Goal: Task Accomplishment & Management: Manage account settings

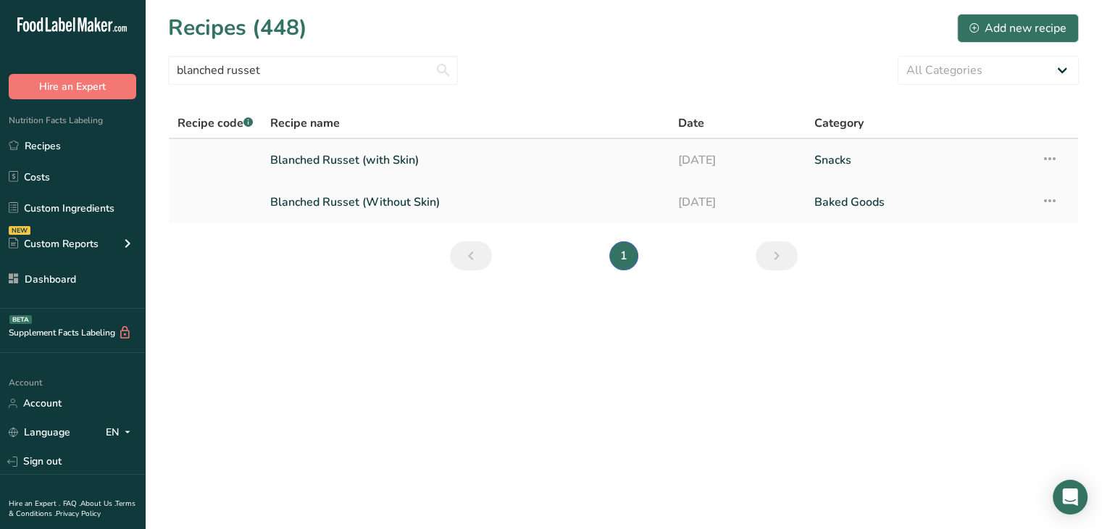
type input "blanched russet"
click at [325, 173] on link "Blanched Russet (with Skin)" at bounding box center [465, 160] width 391 height 30
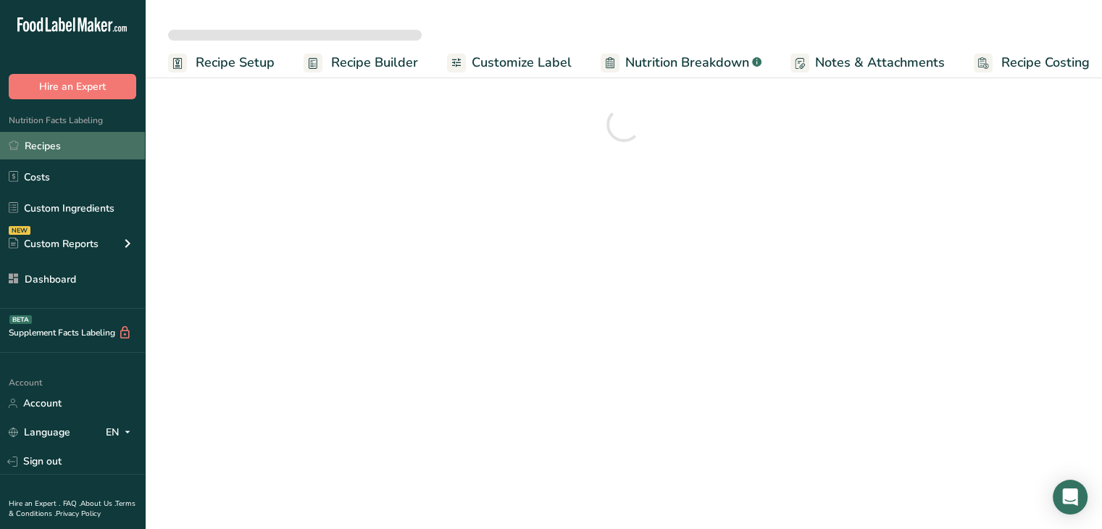
click at [109, 141] on link "Recipes" at bounding box center [72, 146] width 145 height 28
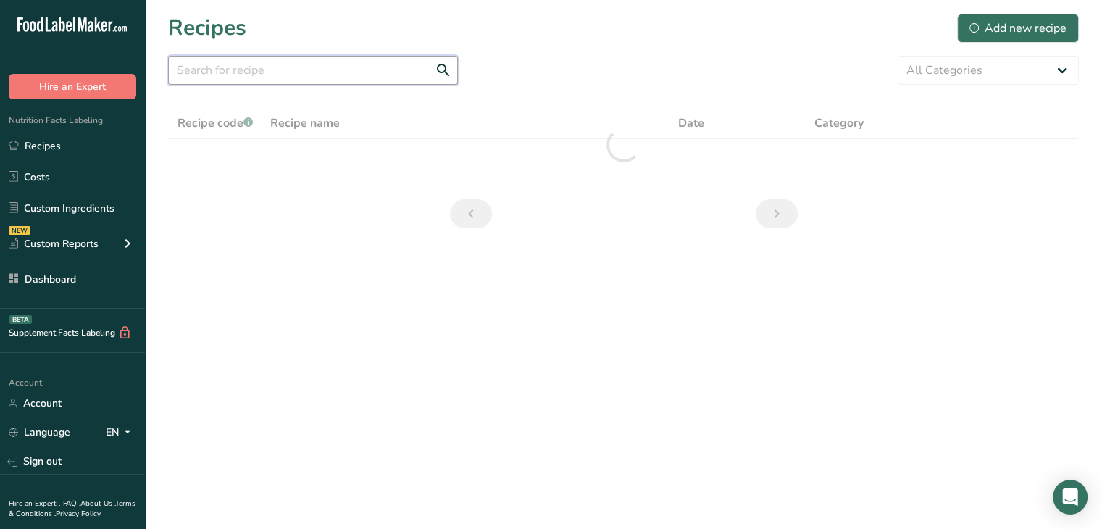
click at [273, 71] on input "text" at bounding box center [313, 70] width 290 height 29
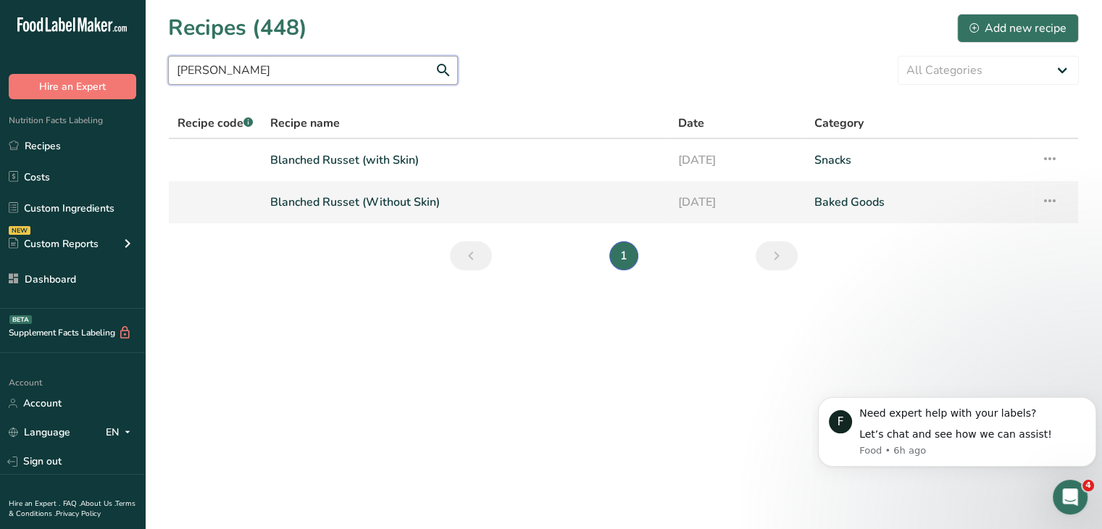
type input "[PERSON_NAME]"
click at [373, 201] on link "Blanched Russet (Without Skin)" at bounding box center [465, 202] width 391 height 30
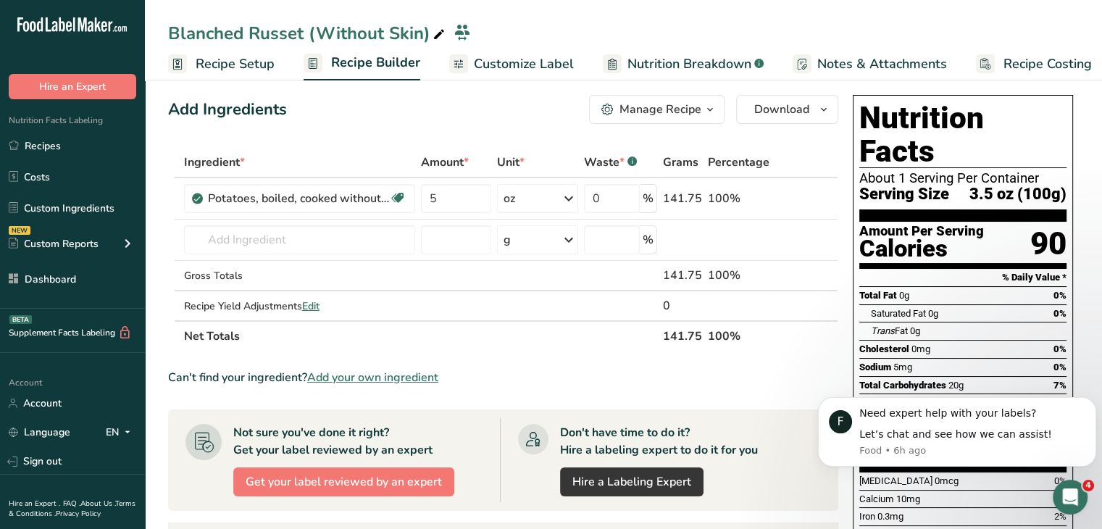
scroll to position [145, 0]
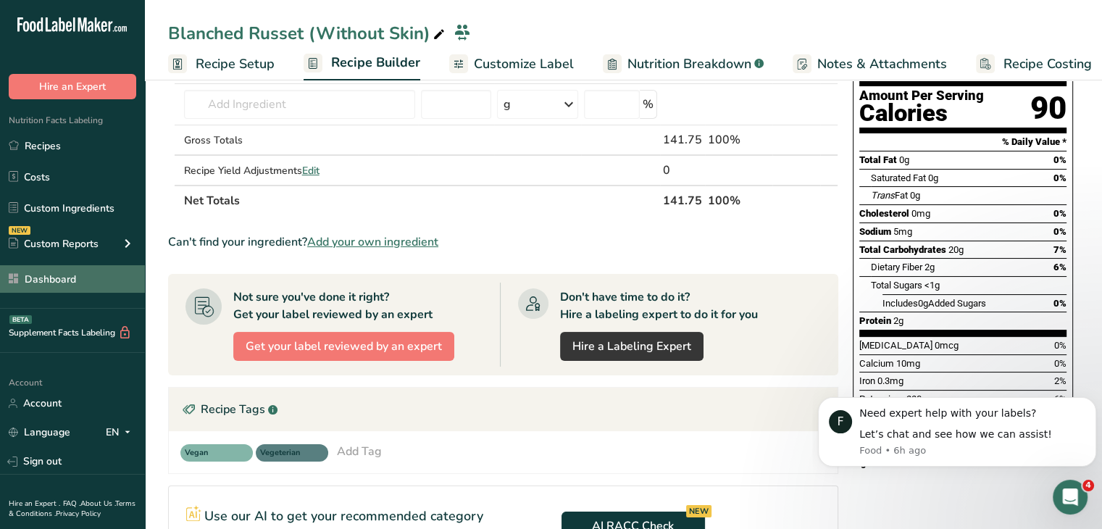
click at [101, 288] on link "Dashboard" at bounding box center [72, 279] width 145 height 28
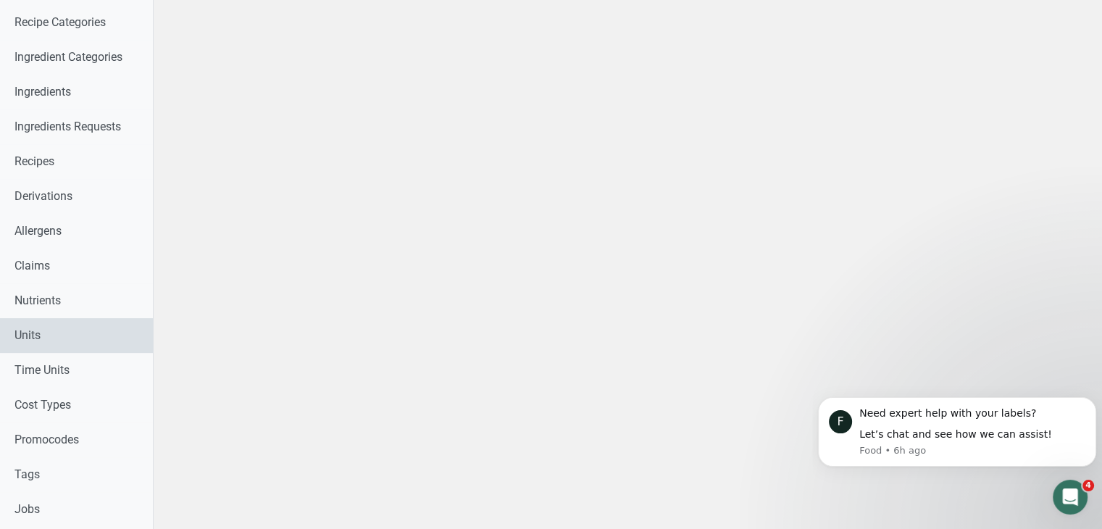
scroll to position [722, 0]
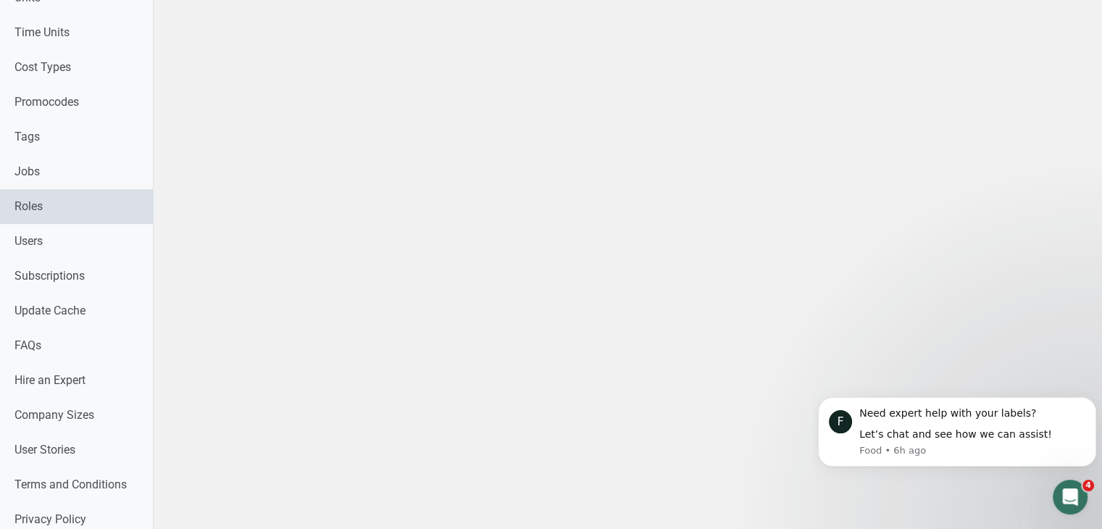
click at [69, 222] on link "Roles" at bounding box center [76, 206] width 153 height 35
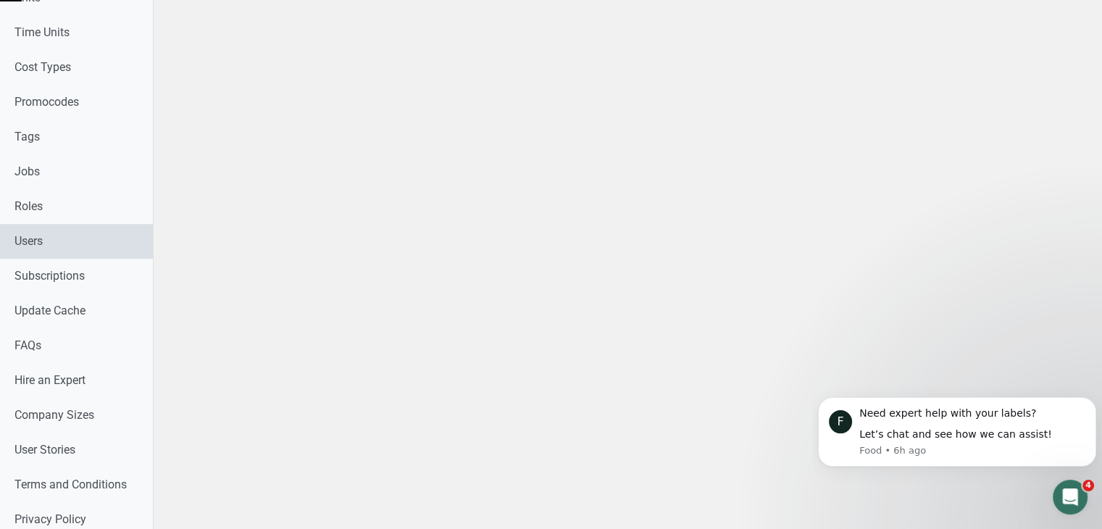
click at [82, 236] on link "Users" at bounding box center [76, 241] width 153 height 35
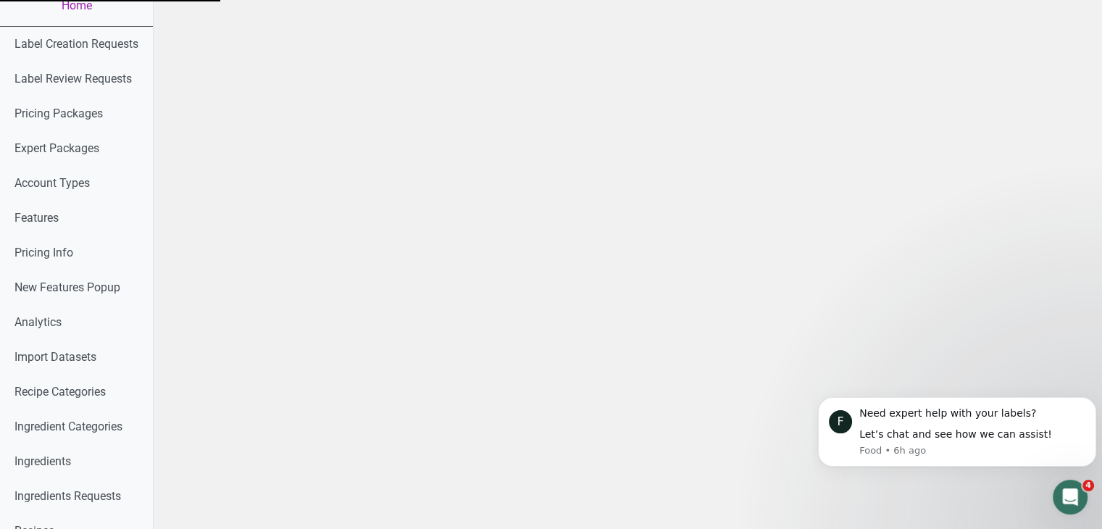
scroll to position [0, 0]
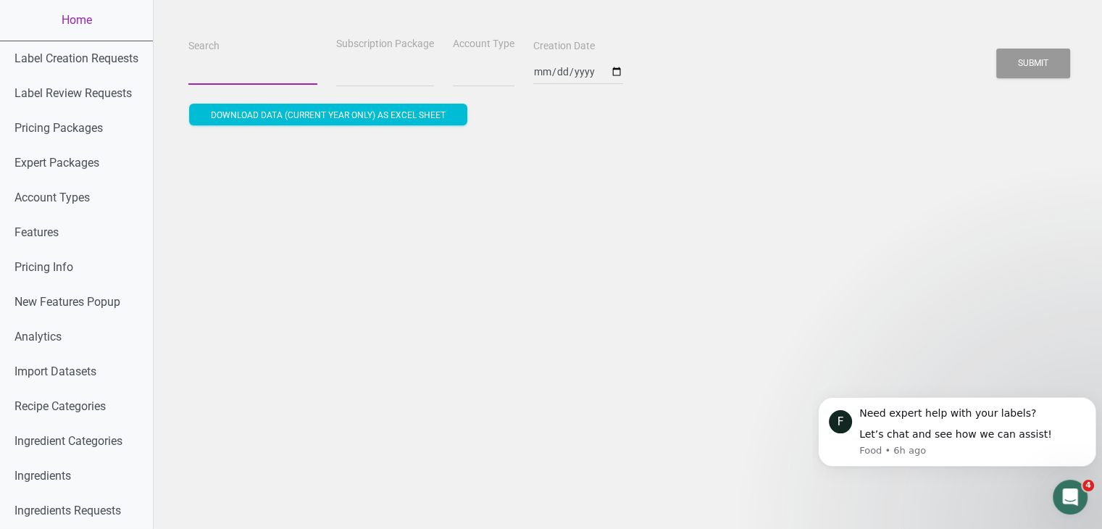
click at [265, 70] on input "Search" at bounding box center [252, 72] width 129 height 26
paste input "[EMAIL_ADDRESS][DOMAIN_NAME]"
type input "[EMAIL_ADDRESS][DOMAIN_NAME]"
select select
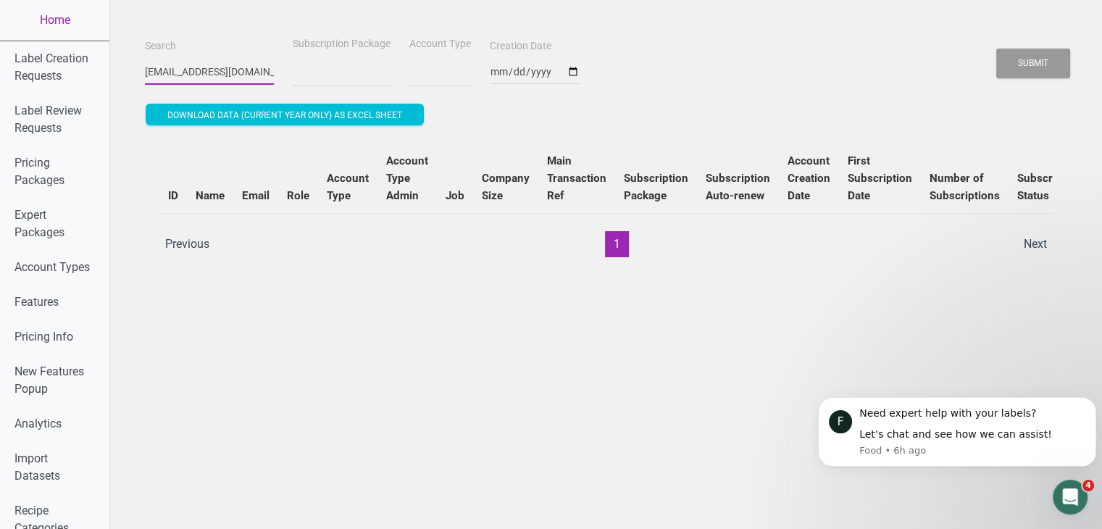
type input "[EMAIL_ADDRESS][DOMAIN_NAME]"
click at [997, 49] on button "Submit" at bounding box center [1034, 64] width 74 height 30
select select
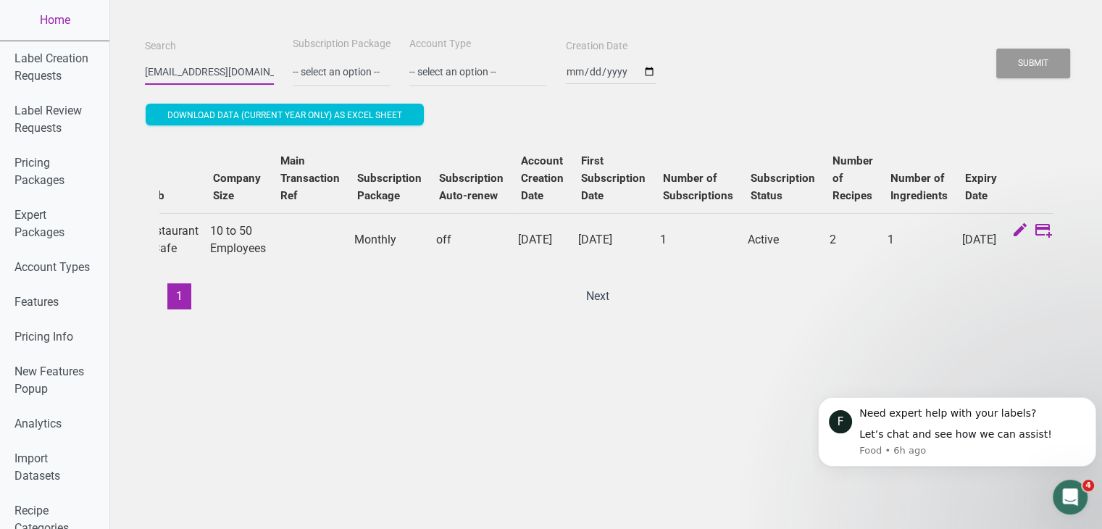
scroll to position [0, 475]
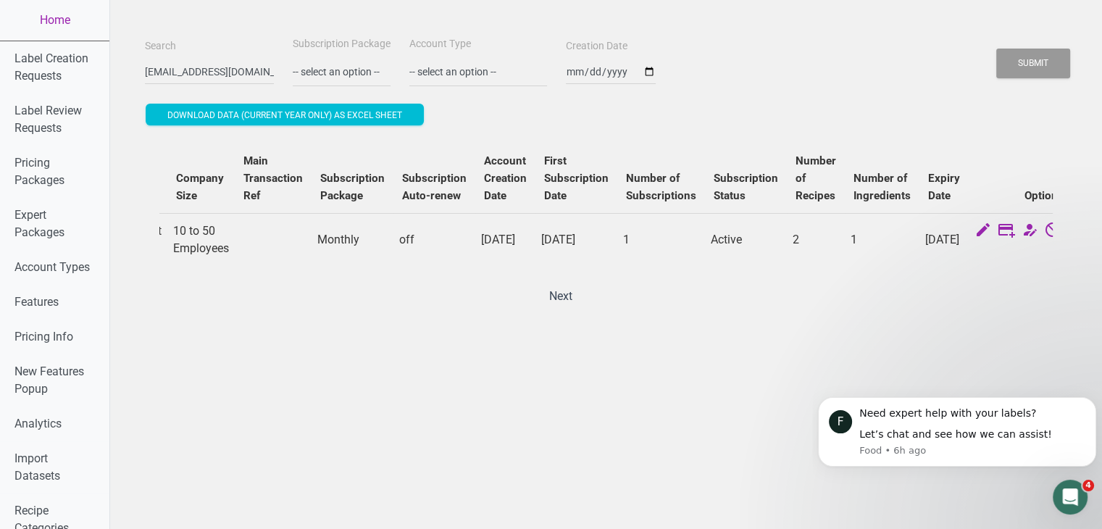
click at [1068, 227] on icon at bounding box center [1076, 231] width 17 height 20
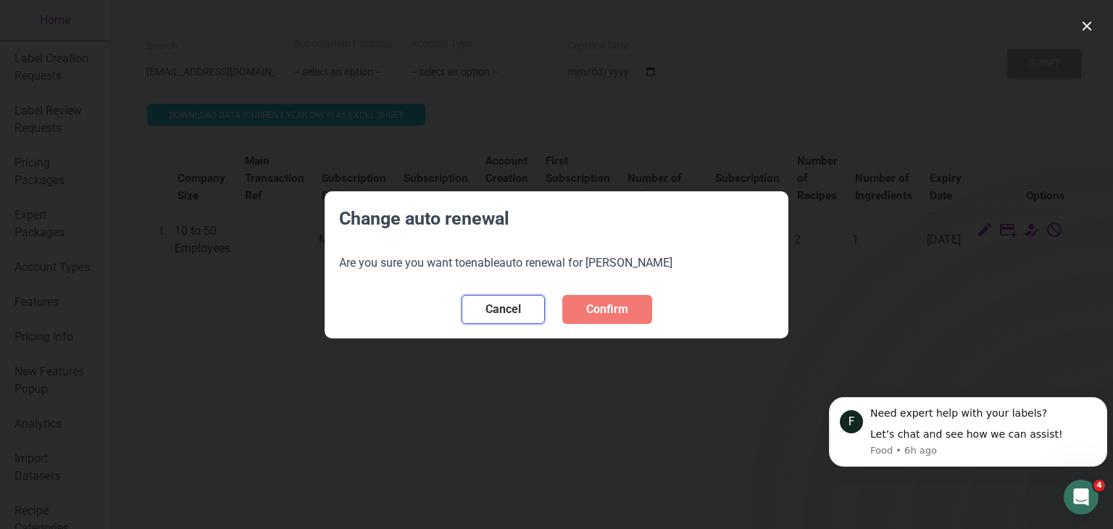
click at [518, 308] on span "Cancel" at bounding box center [504, 309] width 36 height 17
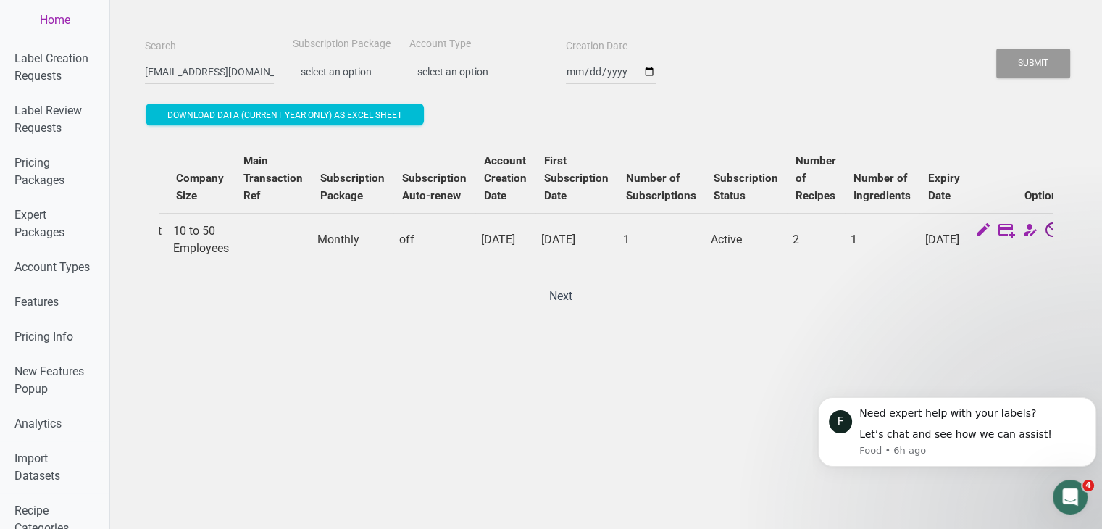
click at [1044, 230] on icon at bounding box center [1052, 231] width 17 height 20
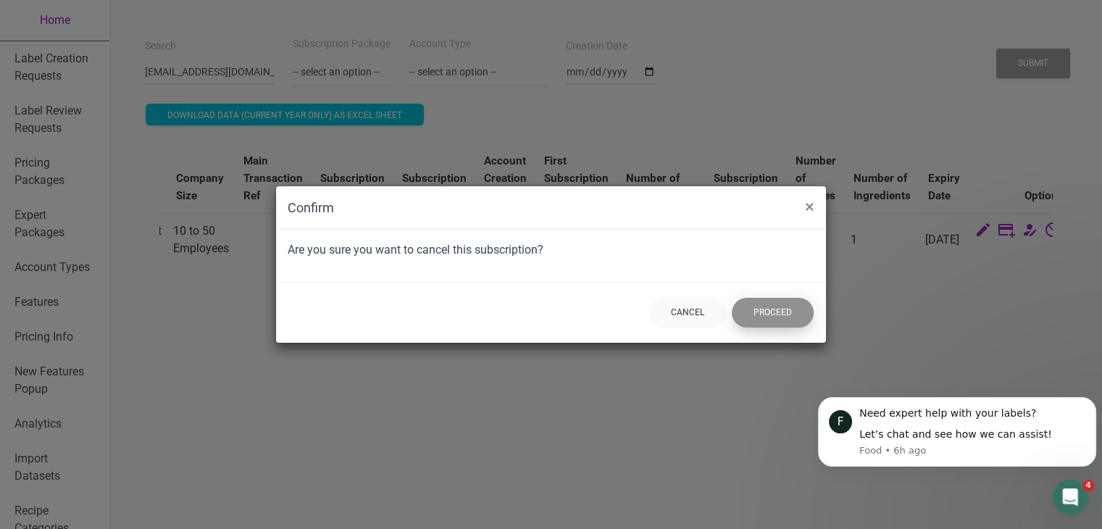
click at [784, 315] on button "Proceed" at bounding box center [773, 313] width 82 height 30
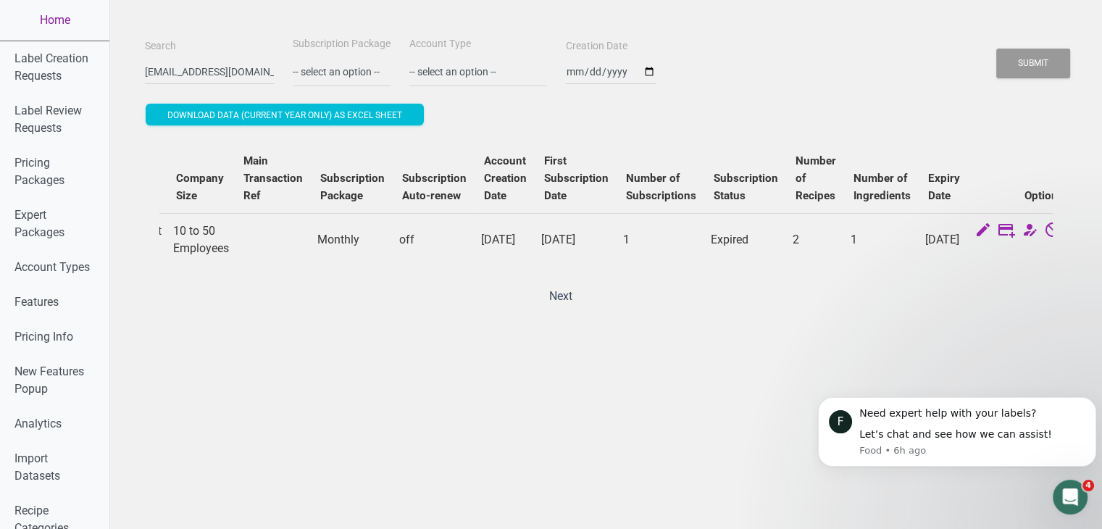
click at [67, 17] on link "Home" at bounding box center [54, 20] width 109 height 41
